Goal: Browse casually

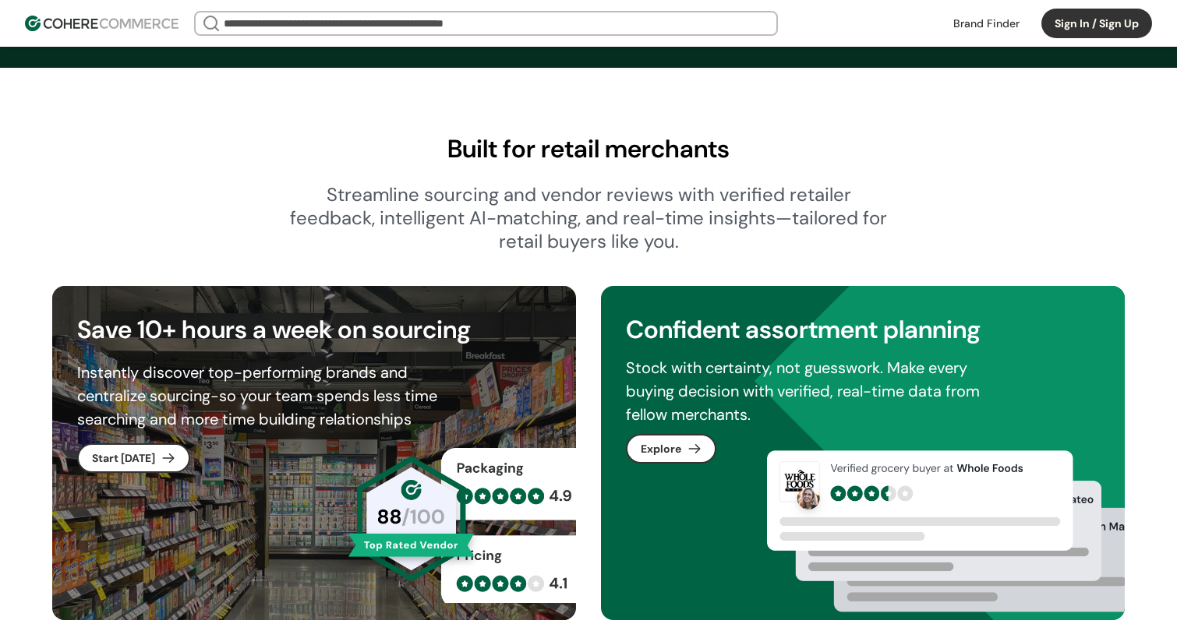
scroll to position [669, 0]
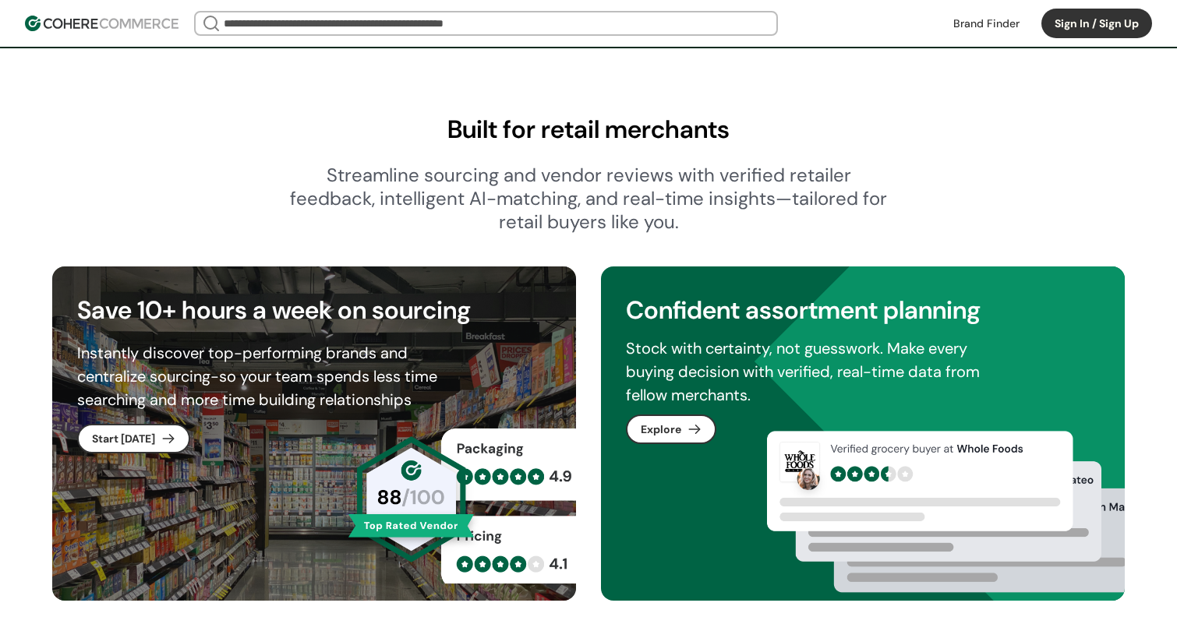
click at [487, 174] on div "Streamline sourcing and vendor reviews with verified retailer feedback, intelli…" at bounding box center [588, 199] width 599 height 70
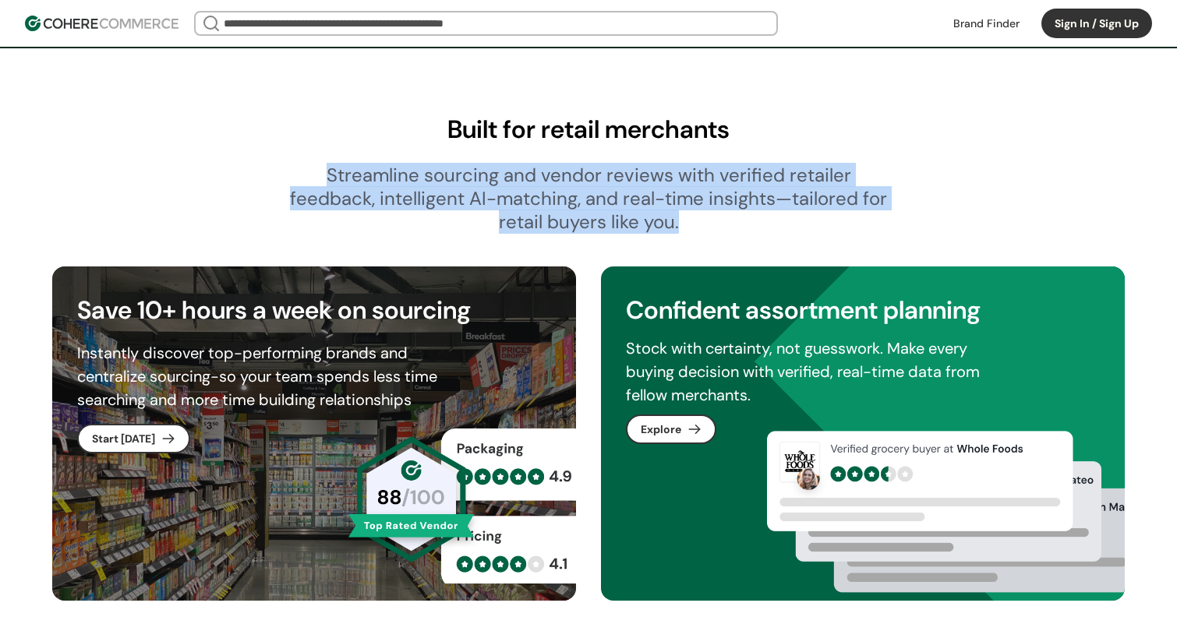
click at [488, 174] on div "Streamline sourcing and vendor reviews with verified retailer feedback, intelli…" at bounding box center [588, 199] width 599 height 70
drag, startPoint x: 505, startPoint y: 175, endPoint x: 691, endPoint y: 222, distance: 191.3
click at [691, 222] on div "Streamline sourcing and vendor reviews with verified retailer feedback, intelli…" at bounding box center [588, 199] width 599 height 70
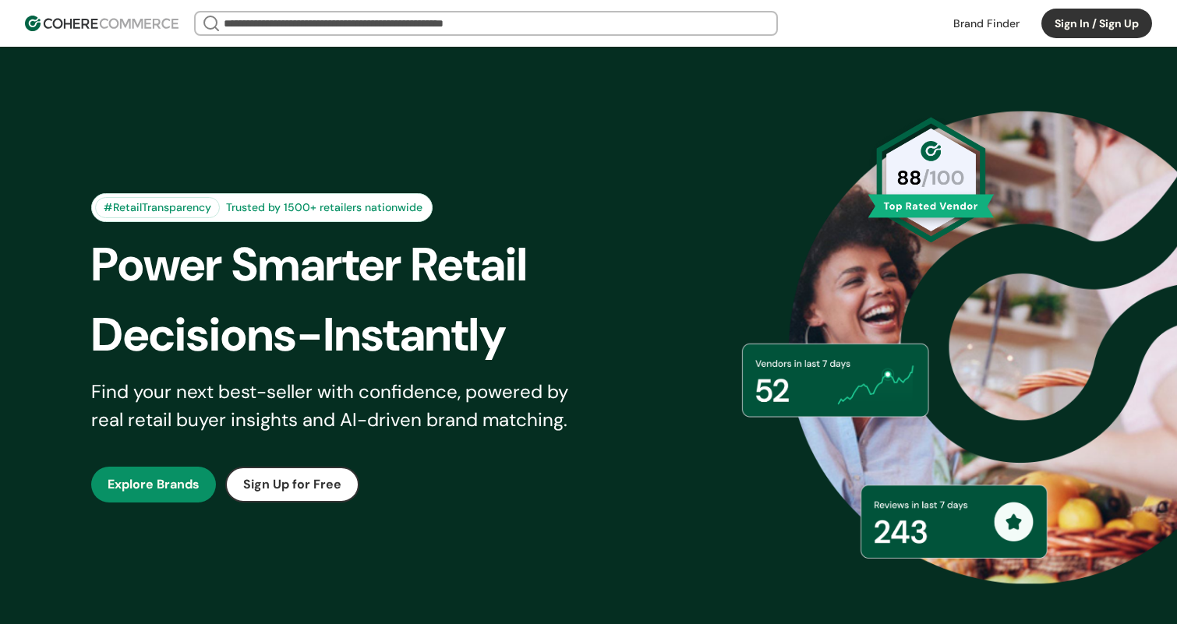
scroll to position [0, 0]
